Goal: Information Seeking & Learning: Learn about a topic

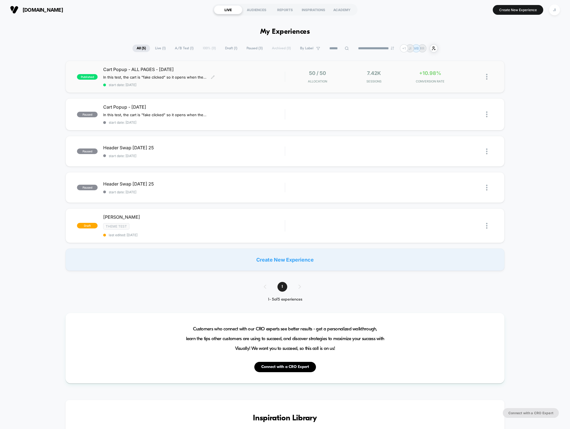
click at [203, 67] on span "Cart Popup - ALL PAGES - [DATE]" at bounding box center [193, 70] width 181 height 6
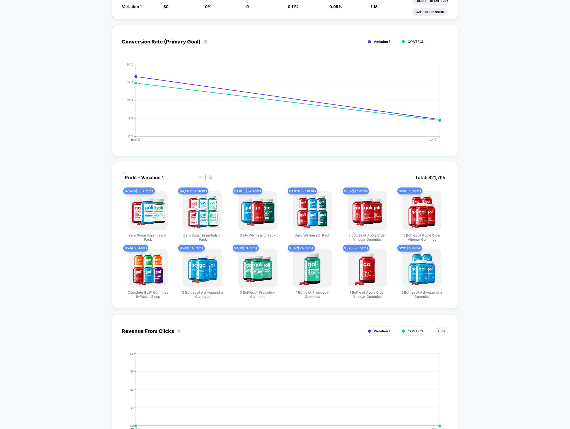
scroll to position [229, 0]
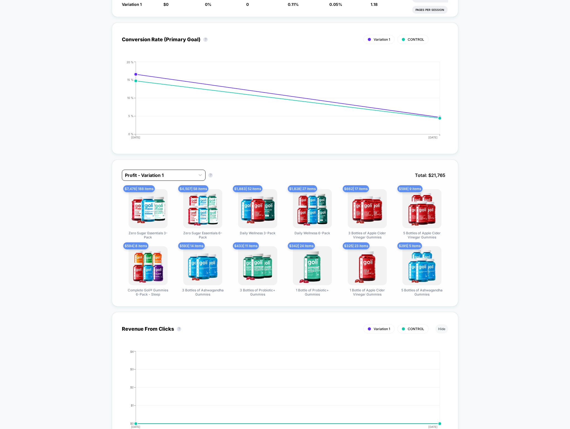
click at [180, 174] on div at bounding box center [158, 175] width 67 height 7
click at [161, 197] on div "Profit - CONTROL" at bounding box center [164, 199] width 84 height 10
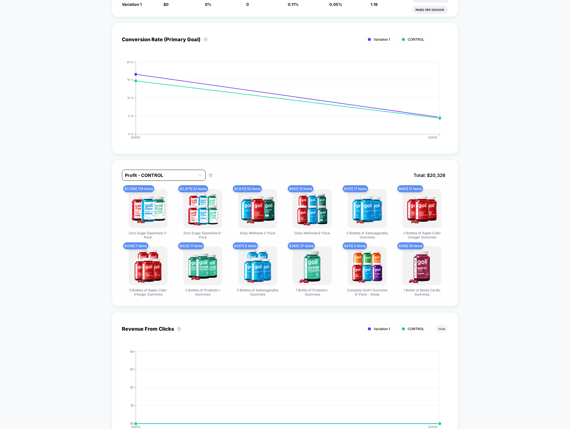
click at [178, 175] on div at bounding box center [158, 175] width 67 height 7
click at [164, 210] on div "Returns - Variation 1" at bounding box center [164, 209] width 84 height 10
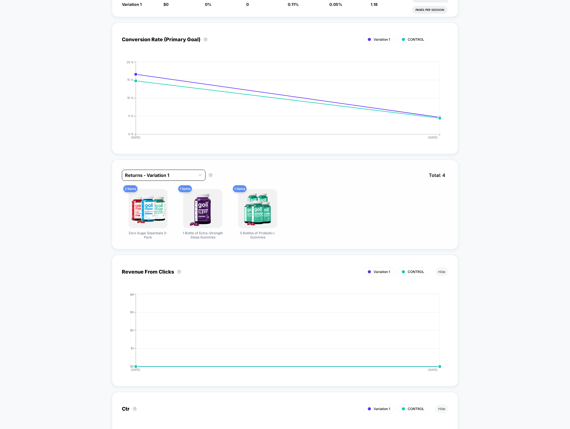
click at [183, 174] on div at bounding box center [158, 175] width 67 height 7
click at [181, 174] on div at bounding box center [158, 175] width 67 height 7
click at [172, 188] on div "Profit - Variation 1" at bounding box center [164, 189] width 84 height 10
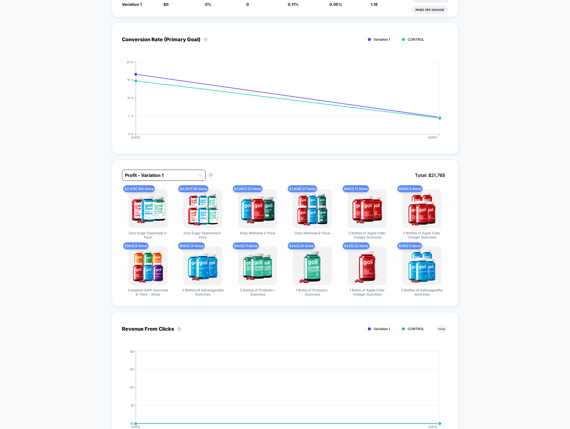
click at [182, 176] on div at bounding box center [158, 175] width 67 height 7
click at [177, 195] on div "Profit - CONTROL" at bounding box center [164, 199] width 84 height 10
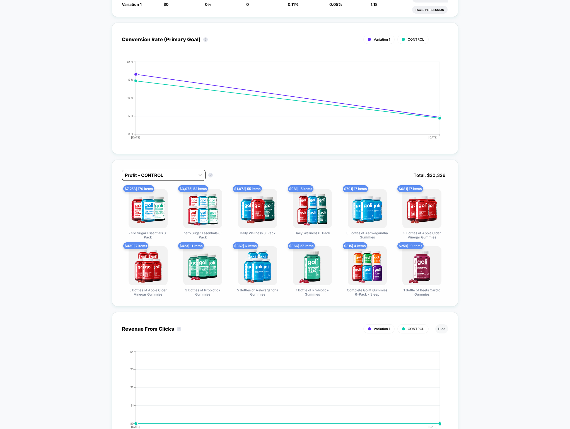
click at [178, 175] on div at bounding box center [158, 175] width 67 height 7
click at [165, 192] on div "Profit - Variation 1" at bounding box center [164, 189] width 84 height 10
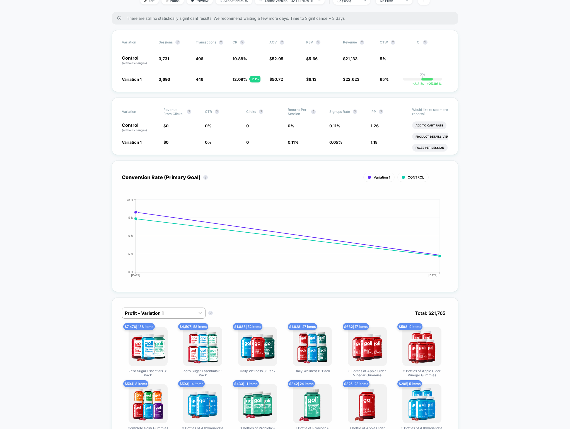
scroll to position [0, 0]
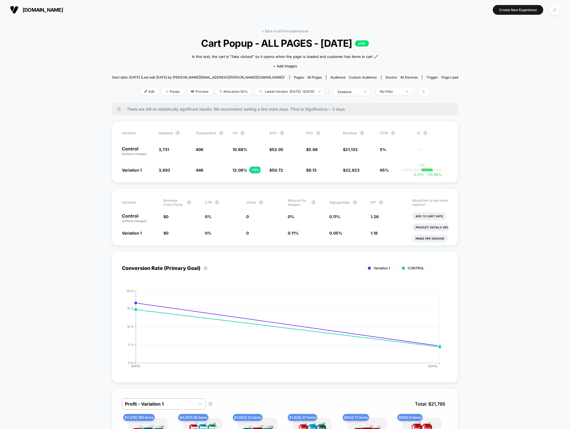
click at [552, 9] on div "JI" at bounding box center [554, 9] width 11 height 11
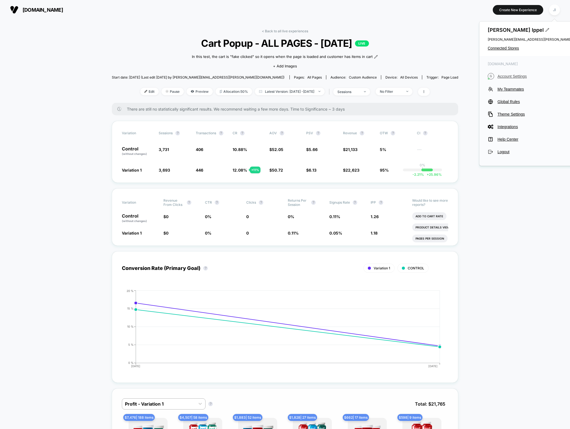
click at [512, 76] on span "Account Settings" at bounding box center [547, 76] width 101 height 4
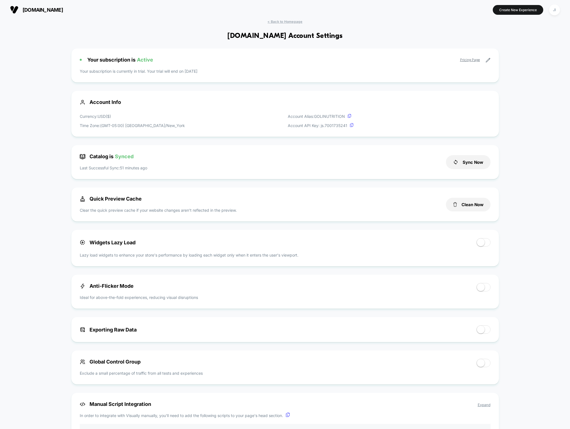
click at [470, 60] on link "Pricing Page" at bounding box center [470, 60] width 20 height 4
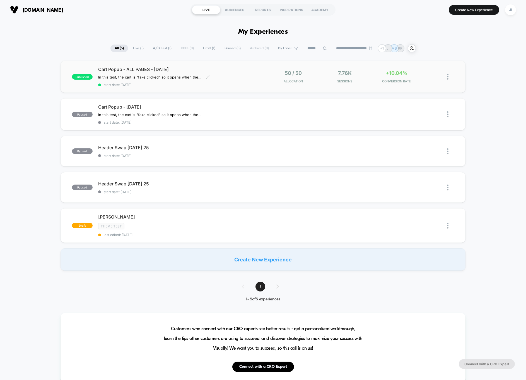
click at [231, 69] on span "Cart Popup - ALL PAGES - [DATE]" at bounding box center [180, 70] width 164 height 6
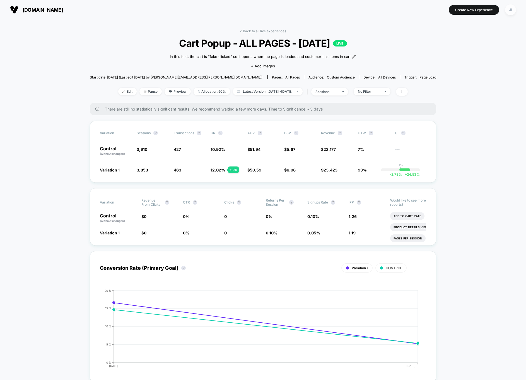
click at [513, 11] on div "JI" at bounding box center [510, 9] width 11 height 11
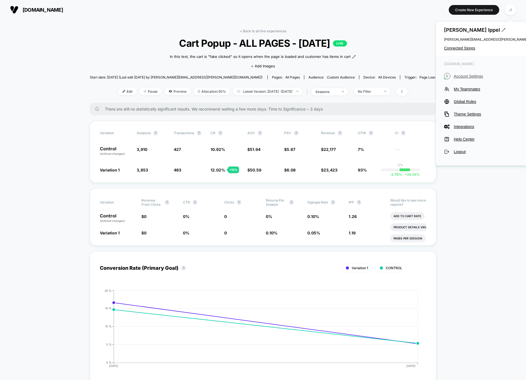
click at [471, 75] on span "Account Settings" at bounding box center [503, 76] width 101 height 4
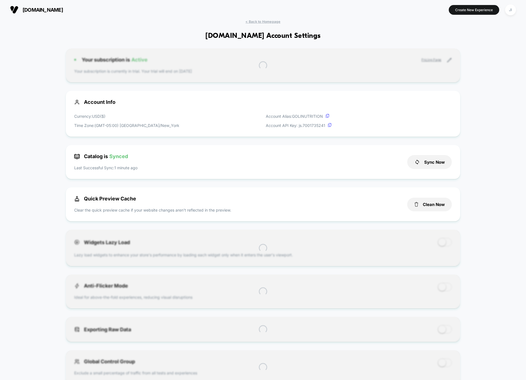
scroll to position [75, 0]
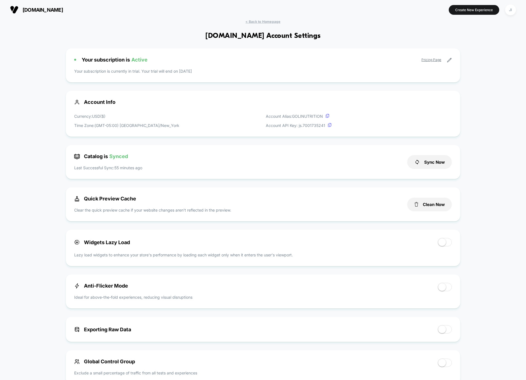
click at [433, 59] on link "Pricing Page" at bounding box center [431, 60] width 20 height 4
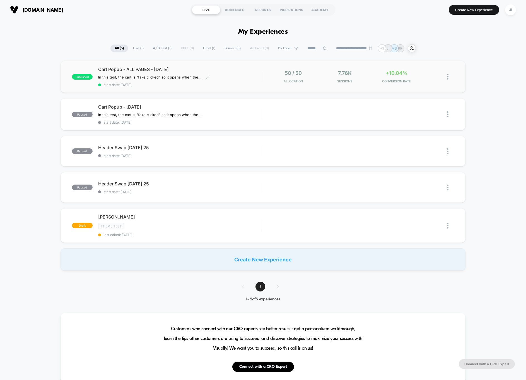
click at [245, 73] on div "Cart Popup - ALL PAGES - [DATE] In this test, the cart is "fake clicked" so it …" at bounding box center [180, 77] width 164 height 20
